Goal: Information Seeking & Learning: Learn about a topic

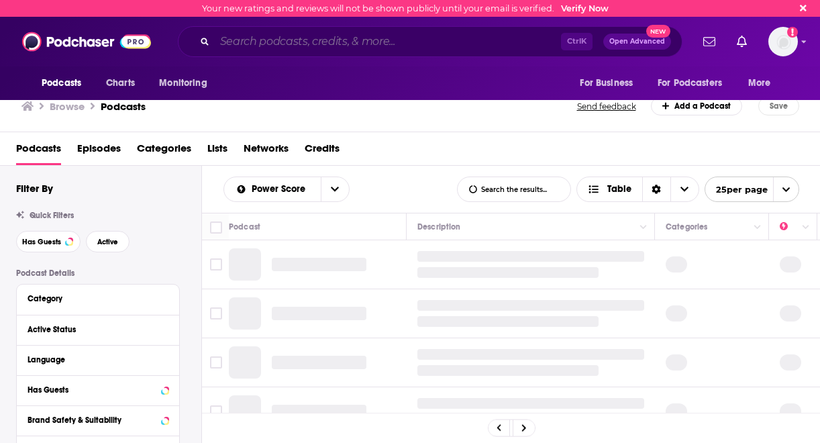
click at [267, 38] on input "Search podcasts, credits, & more..." at bounding box center [388, 41] width 346 height 21
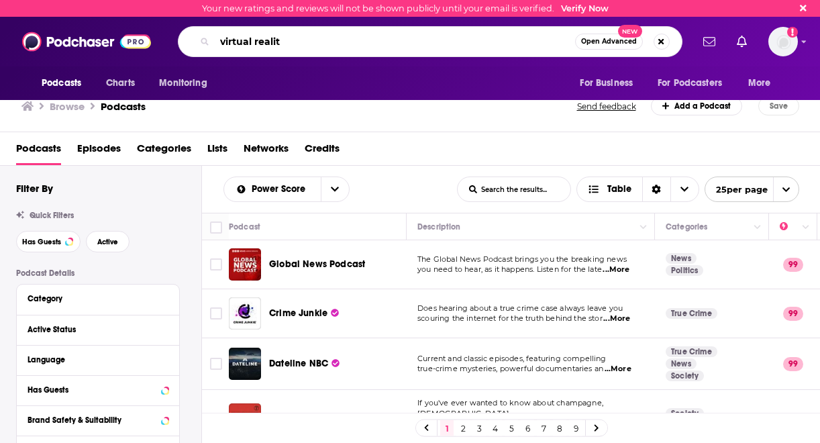
type input "virtual realiti"
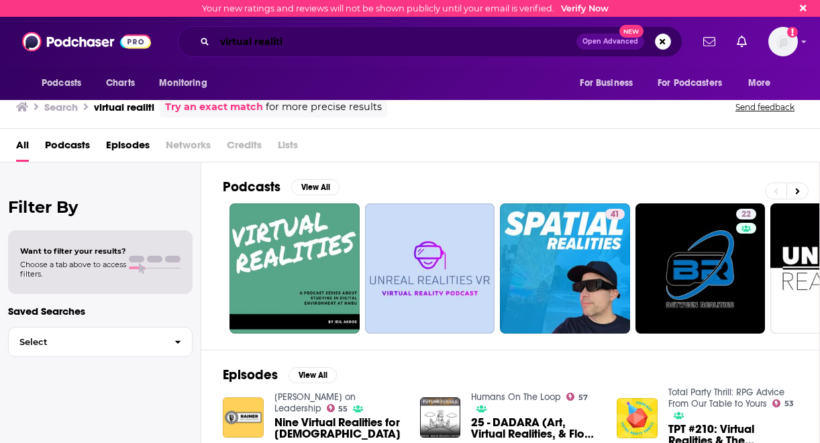
click at [252, 43] on input "virtual realiti" at bounding box center [396, 41] width 362 height 21
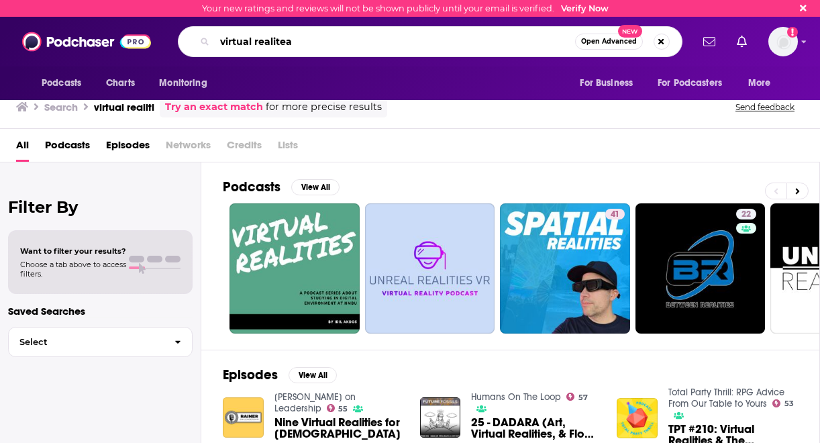
type input "virtual realitea"
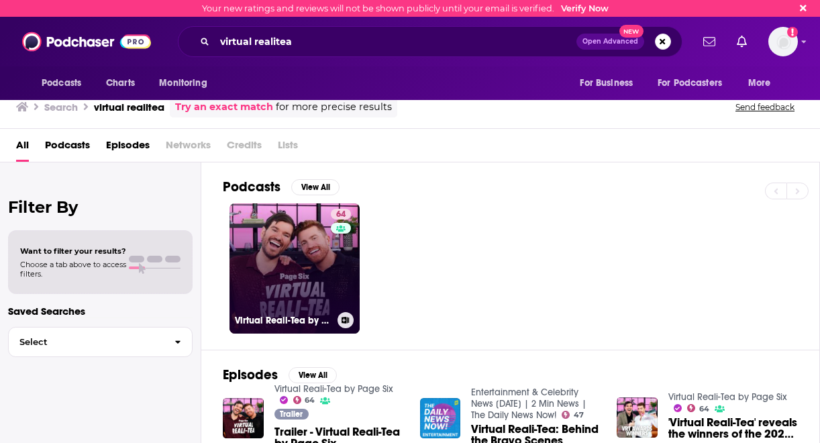
click at [294, 234] on link "64 Virtual Reali-Tea by Page Six" at bounding box center [294, 268] width 130 height 130
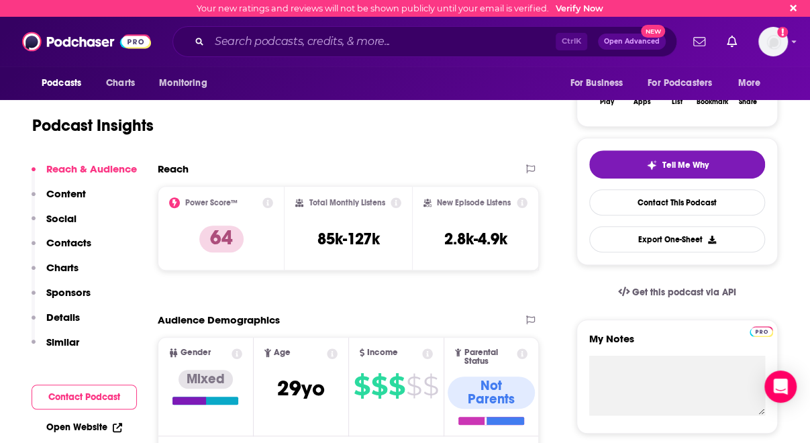
scroll to position [225, 0]
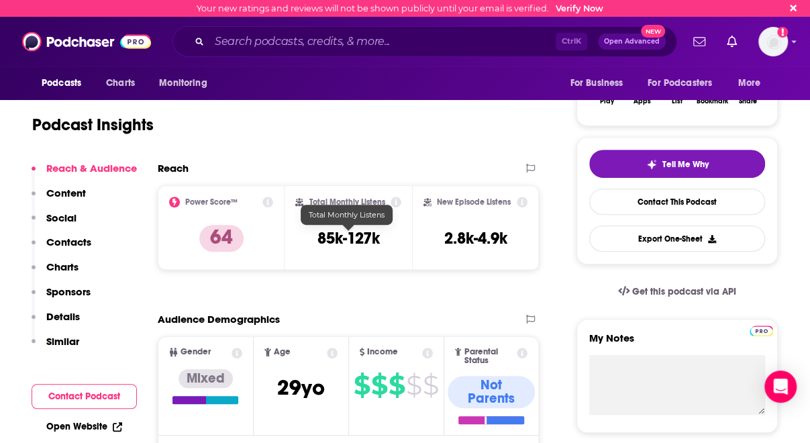
drag, startPoint x: 342, startPoint y: 237, endPoint x: 310, endPoint y: 239, distance: 32.3
click at [310, 239] on div "Total Monthly Listens 85k-127k" at bounding box center [347, 228] width 105 height 62
drag, startPoint x: 310, startPoint y: 239, endPoint x: 384, endPoint y: 240, distance: 73.8
click at [384, 240] on div "Total Monthly Listens 85k-127k" at bounding box center [347, 228] width 105 height 62
drag, startPoint x: 384, startPoint y: 240, endPoint x: 355, endPoint y: 238, distance: 28.9
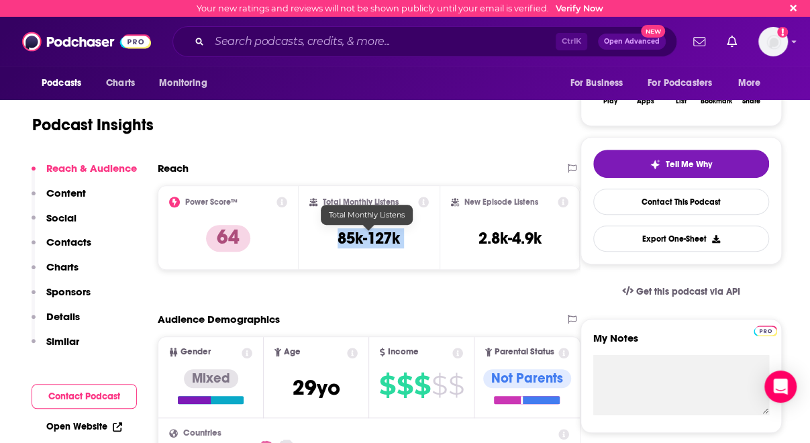
drag, startPoint x: 355, startPoint y: 238, endPoint x: 335, endPoint y: 257, distance: 27.0
click at [335, 257] on div "Total Monthly Listens 85k-127k" at bounding box center [368, 228] width 119 height 62
click at [339, 265] on div "Total Monthly Listens 85k-127k" at bounding box center [369, 227] width 141 height 85
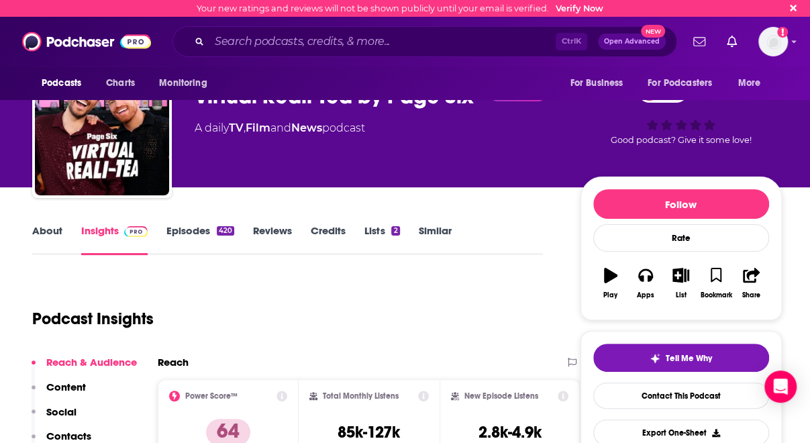
scroll to position [28, 0]
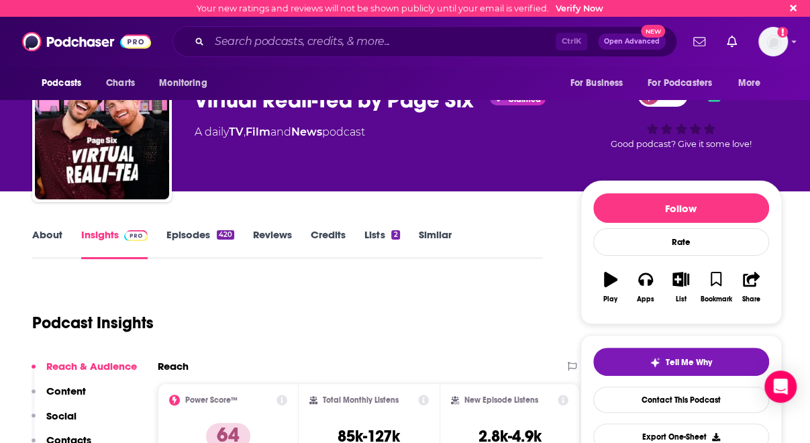
click at [57, 238] on link "About" at bounding box center [47, 243] width 30 height 31
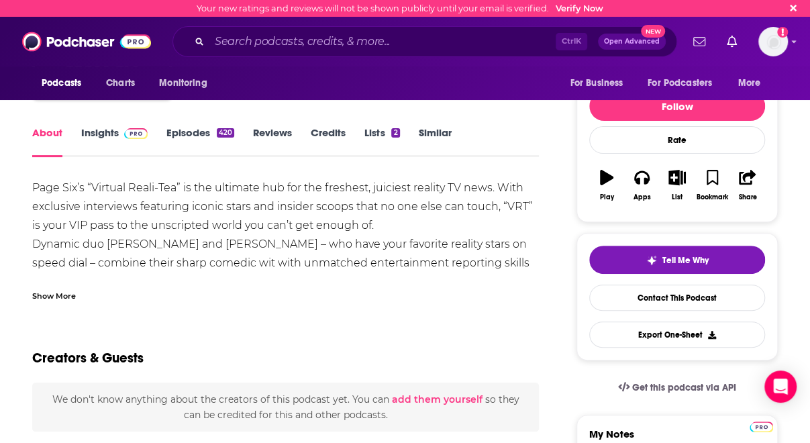
scroll to position [130, 0]
click at [42, 297] on div "Show More" at bounding box center [54, 294] width 44 height 13
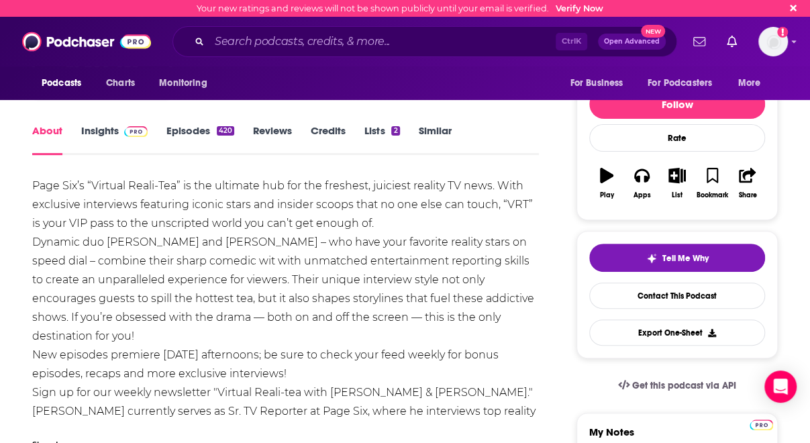
scroll to position [131, 0]
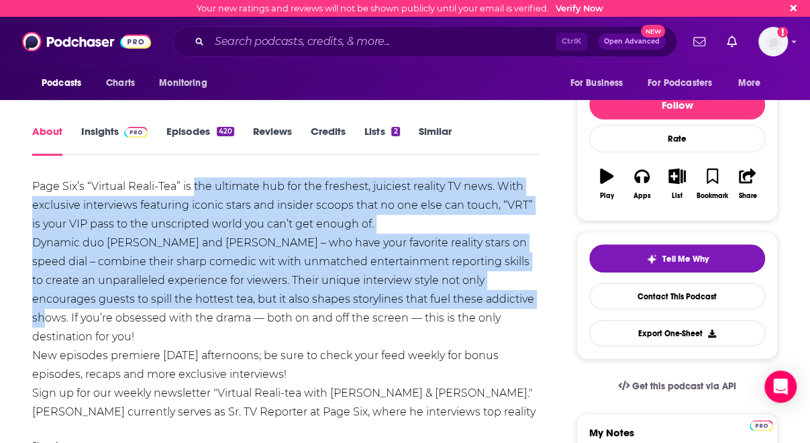
drag, startPoint x: 195, startPoint y: 186, endPoint x: 456, endPoint y: 299, distance: 284.9
click at [456, 299] on div "Page Six’s “Virtual Reali-Tea” is the ultimate hub for the freshest, juiciest r…" at bounding box center [285, 308] width 507 height 263
drag, startPoint x: 456, startPoint y: 299, endPoint x: 328, endPoint y: 268, distance: 131.8
copy div "the ultimate hub for the freshest, juiciest reality TV news. With exclusive int…"
